Goal: Task Accomplishment & Management: Manage account settings

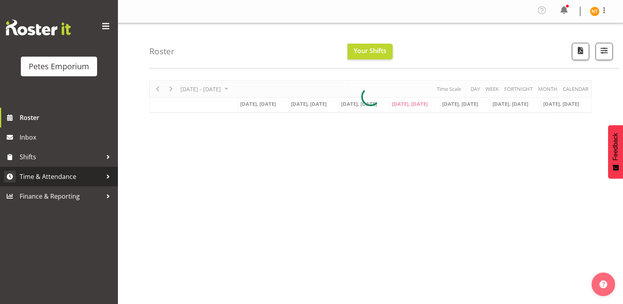
click at [40, 171] on span "Time & Attendance" at bounding box center [61, 177] width 83 height 12
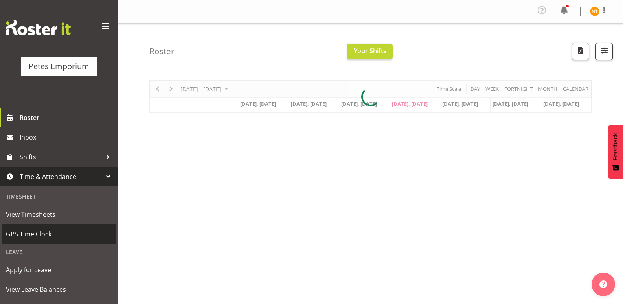
click at [28, 234] on span "GPS Time Clock" at bounding box center [59, 234] width 106 height 12
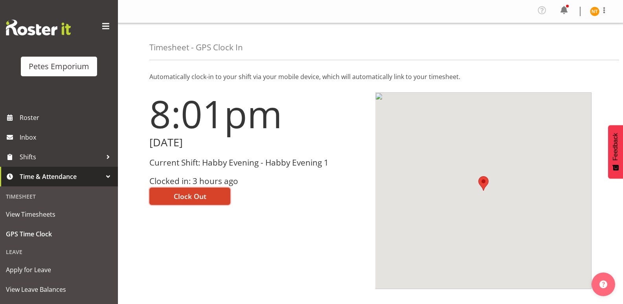
click at [188, 195] on span "Clock Out" at bounding box center [190, 196] width 33 height 10
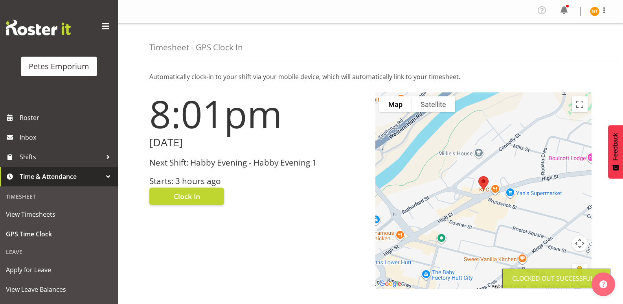
click at [593, 13] on img at bounding box center [594, 11] width 9 height 9
click at [560, 42] on link "Log Out" at bounding box center [572, 43] width 76 height 14
